Goal: Information Seeking & Learning: Compare options

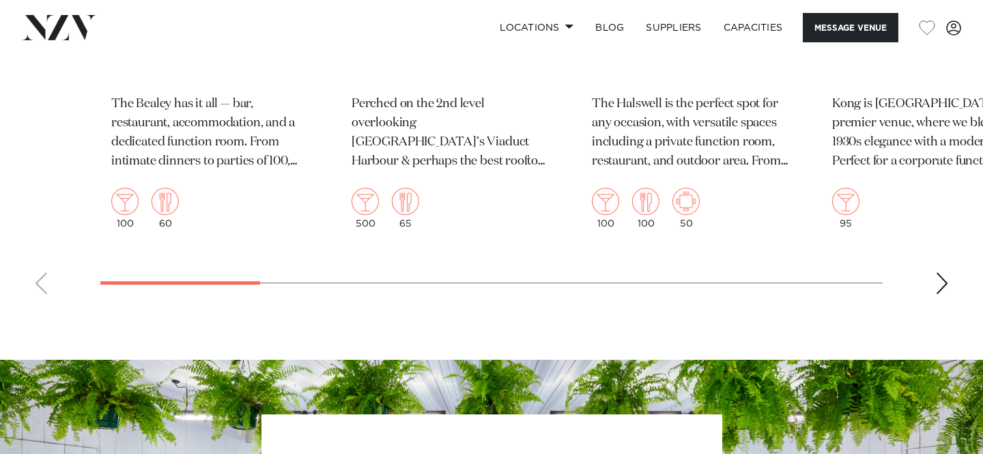
scroll to position [2121, 0]
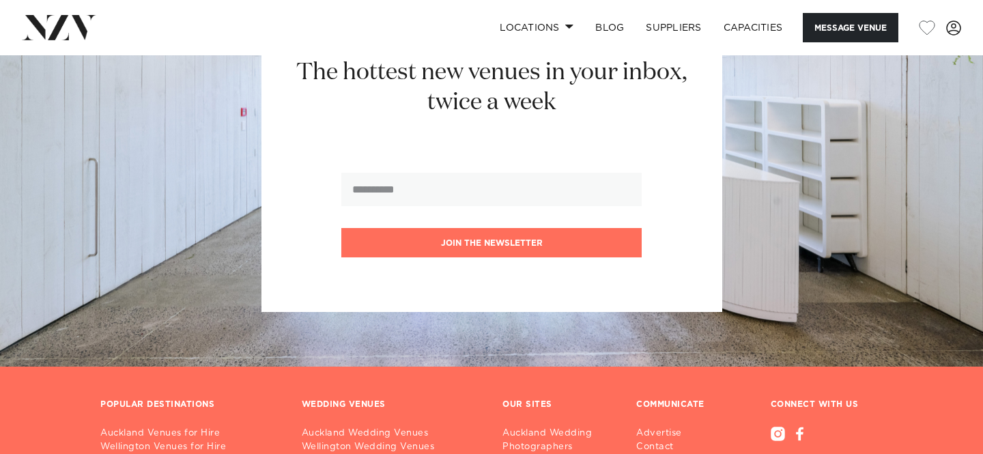
scroll to position [2591, 0]
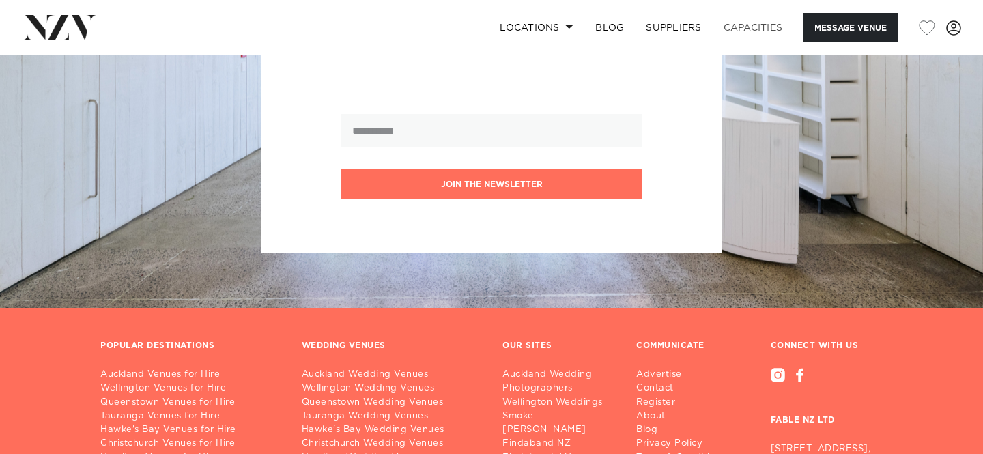
click at [741, 30] on link "Capacities" at bounding box center [753, 27] width 81 height 29
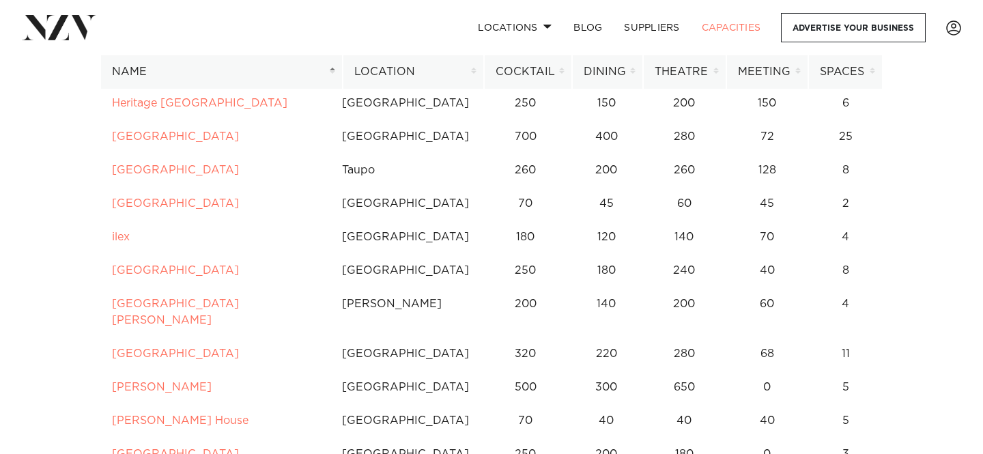
scroll to position [3848, 0]
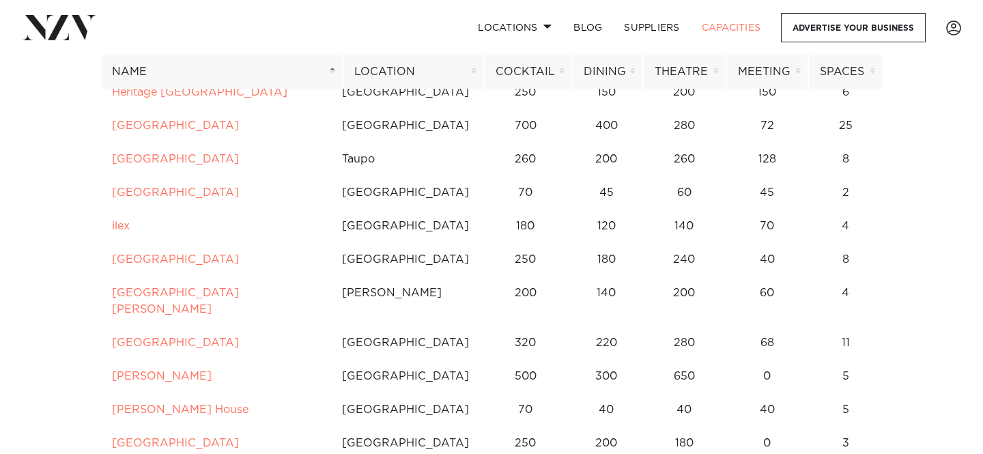
click at [393, 75] on th "Location" at bounding box center [413, 71] width 141 height 33
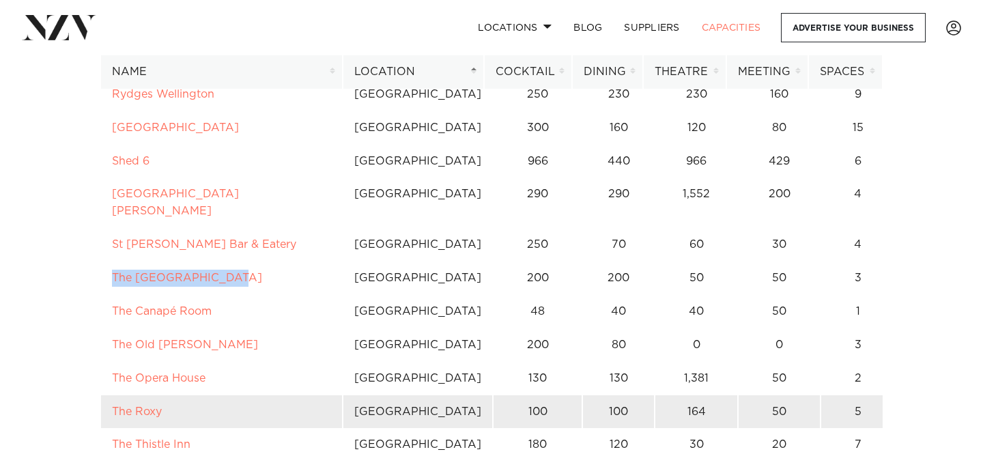
scroll to position [10769, 0]
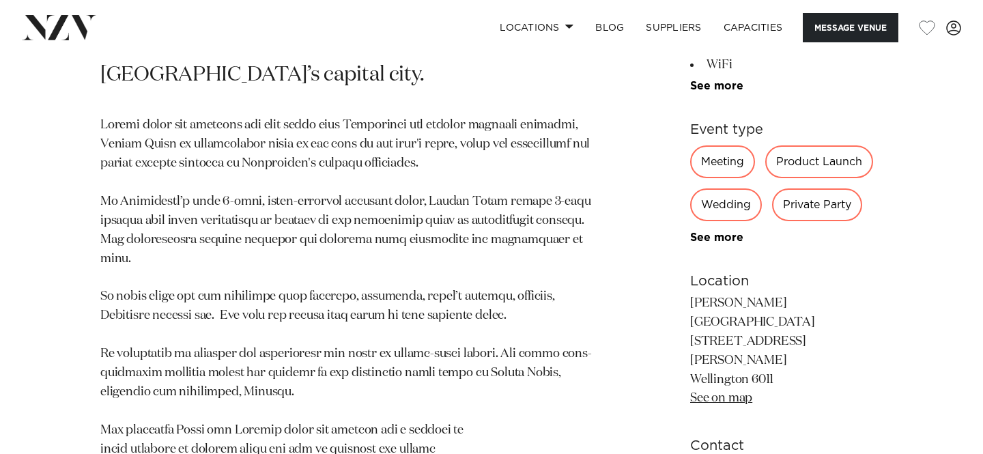
scroll to position [799, 0]
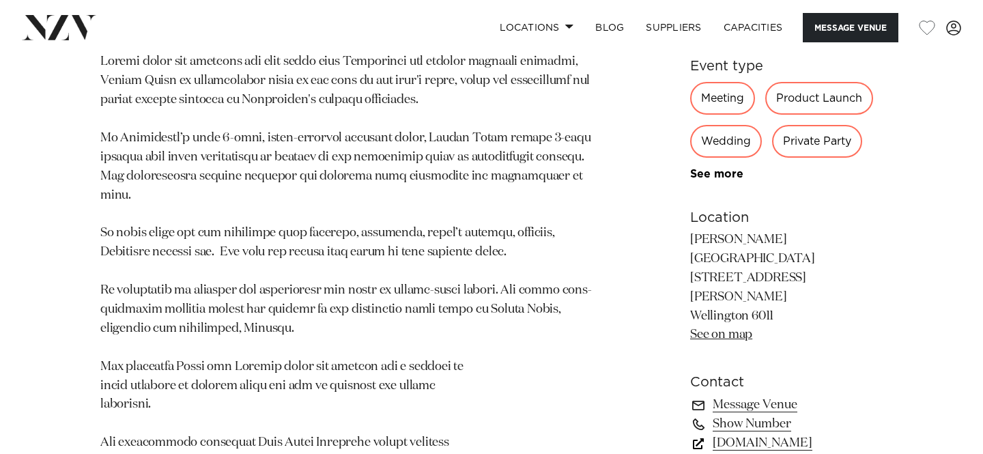
click at [701, 434] on link "www.boltonhotel.co.nz" at bounding box center [786, 443] width 193 height 19
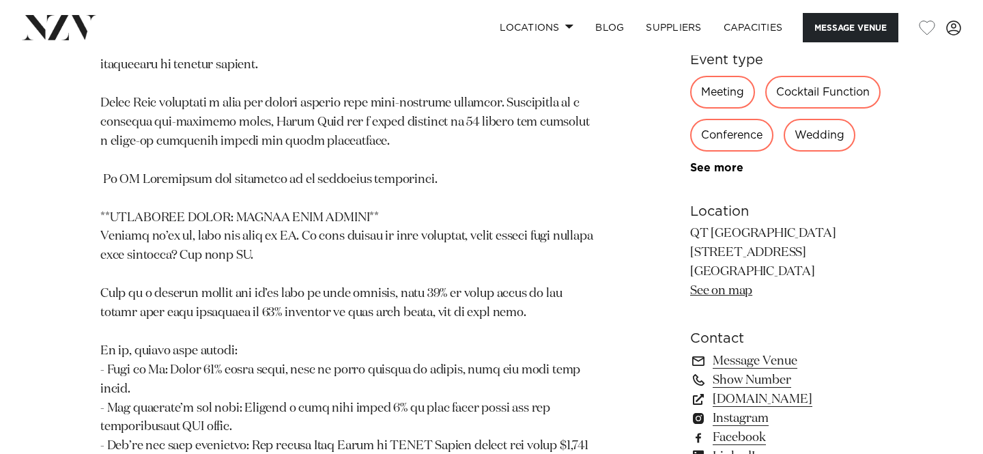
scroll to position [1499, 0]
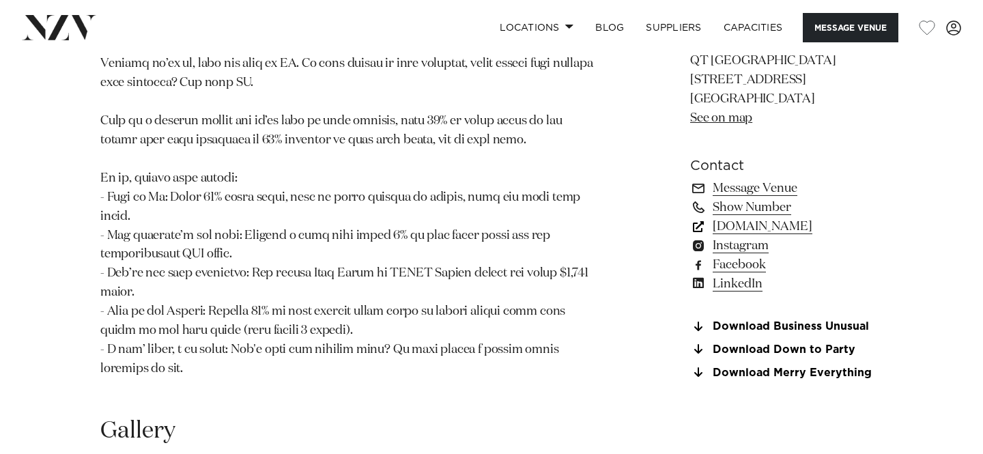
click at [701, 216] on link "www.qthotels.com" at bounding box center [786, 225] width 193 height 19
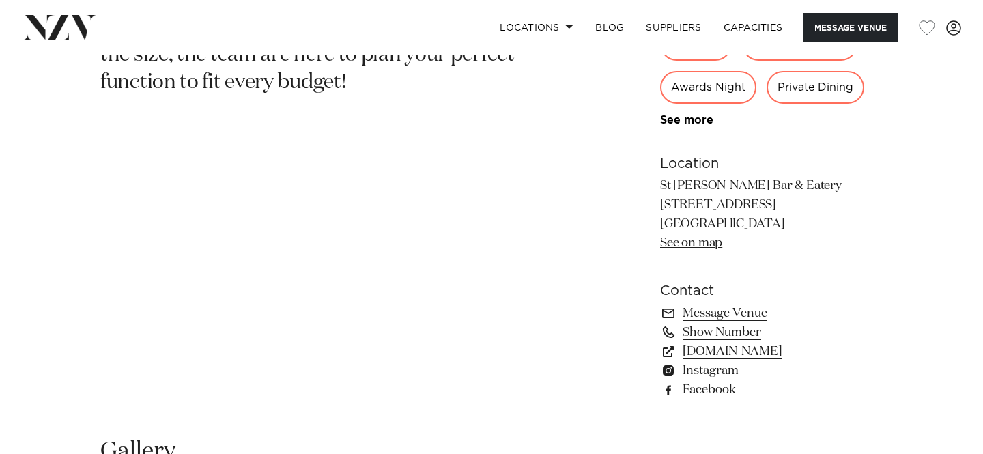
scroll to position [811, 0]
click at [686, 352] on link "[DOMAIN_NAME]" at bounding box center [771, 350] width 223 height 19
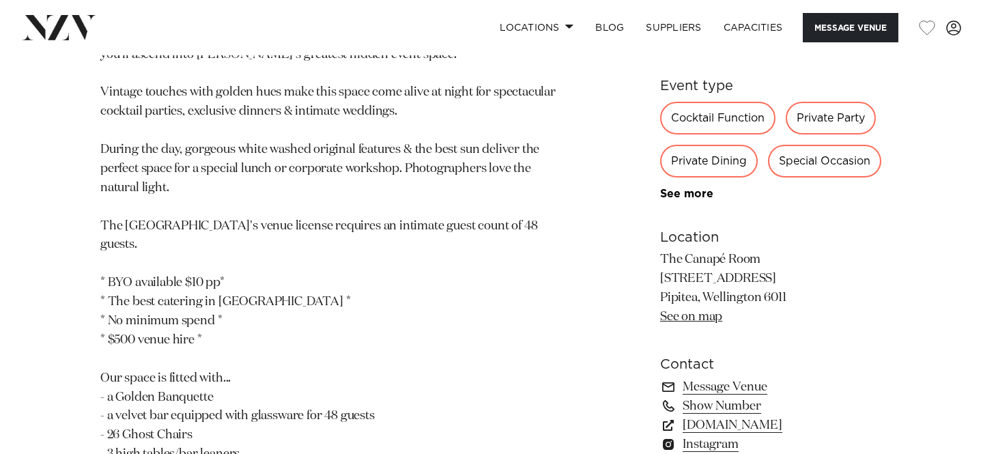
scroll to position [787, 0]
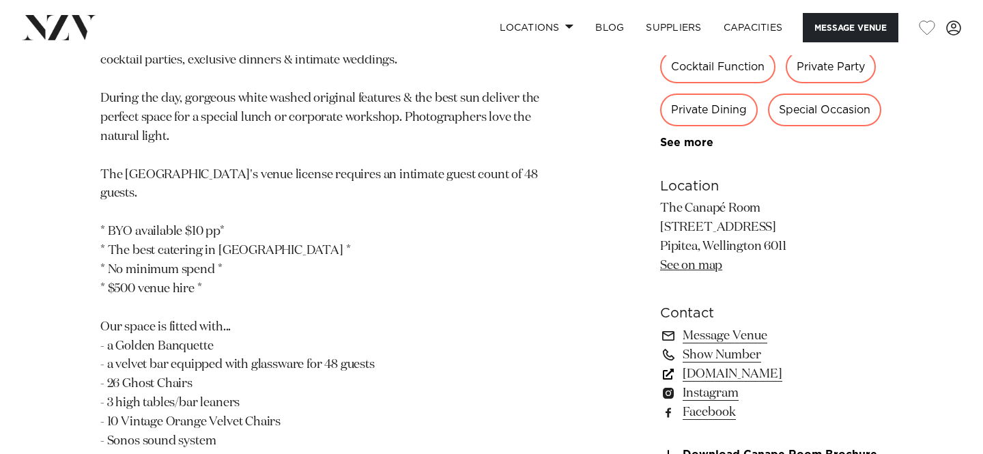
click at [706, 380] on link "[DOMAIN_NAME]" at bounding box center [771, 374] width 223 height 19
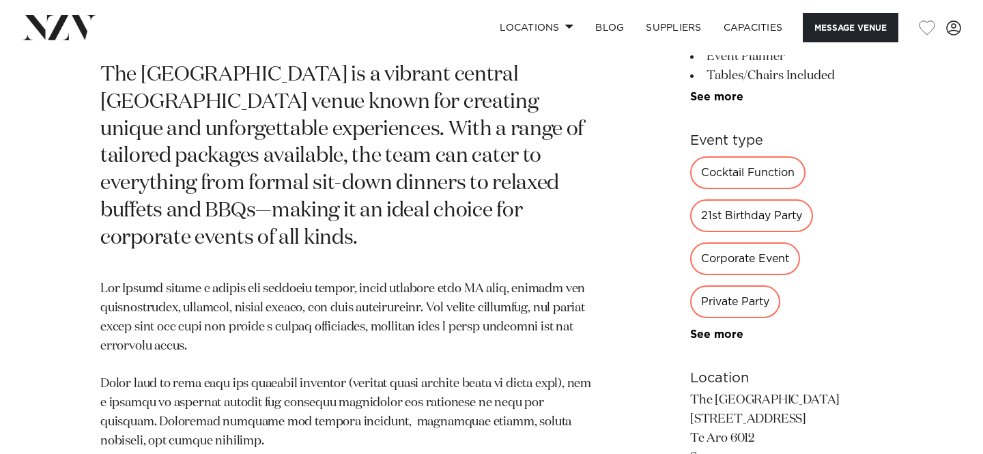
scroll to position [922, 0]
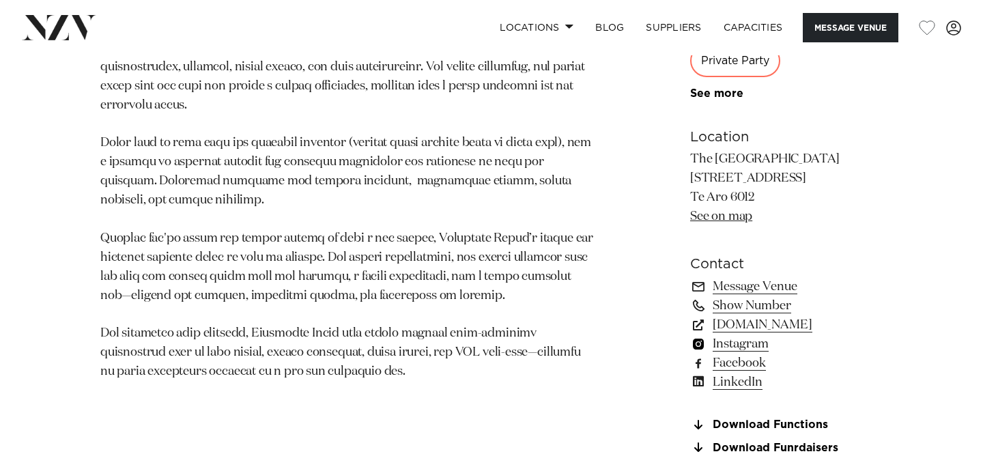
click at [720, 335] on link "Instagram" at bounding box center [786, 344] width 193 height 19
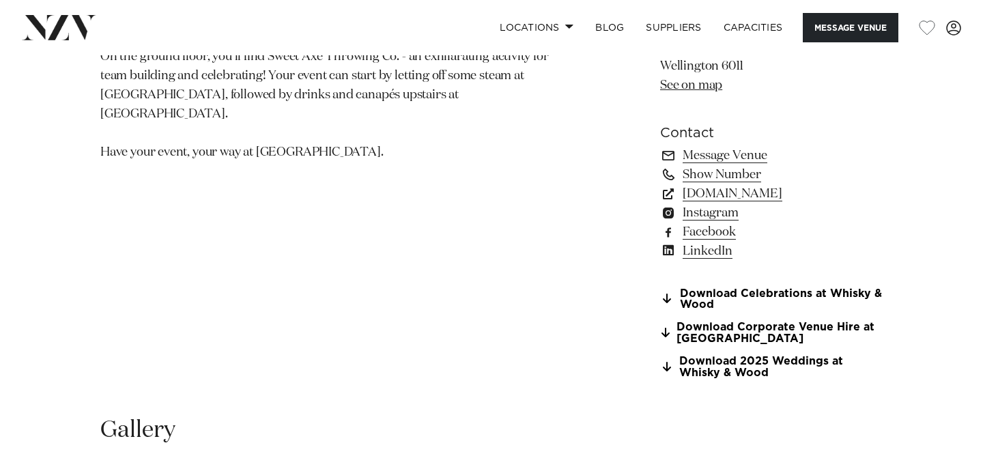
scroll to position [969, 0]
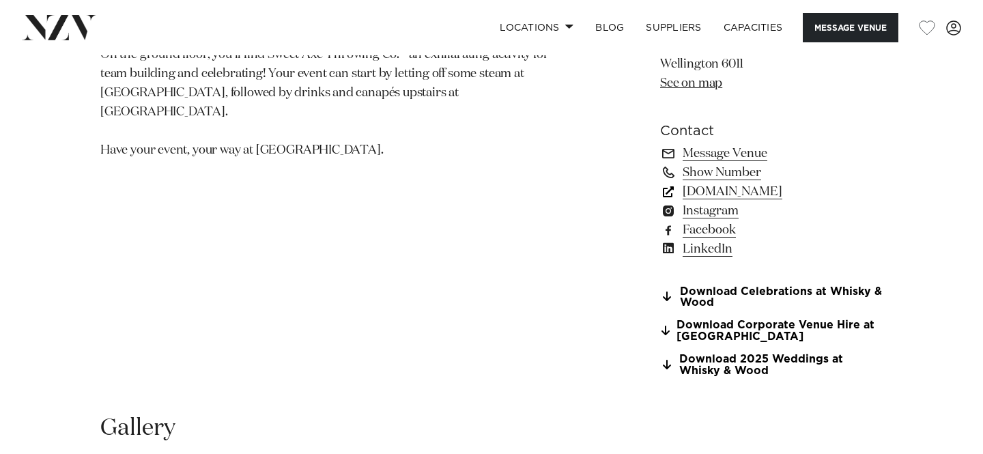
click at [714, 195] on link "[DOMAIN_NAME]" at bounding box center [771, 191] width 223 height 19
